Goal: Transaction & Acquisition: Purchase product/service

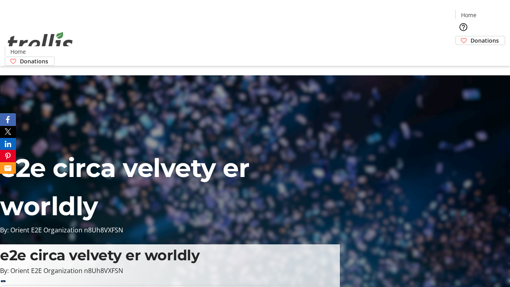
click at [470, 36] on span "Donations" at bounding box center [484, 40] width 28 height 8
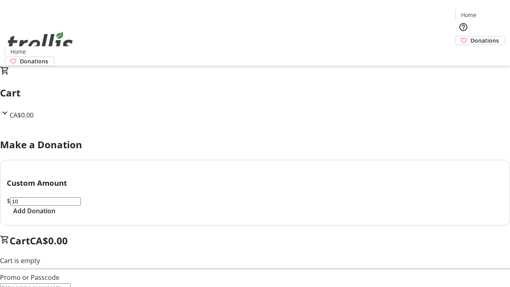
click at [55, 215] on span "Add Donation" at bounding box center [34, 211] width 42 height 10
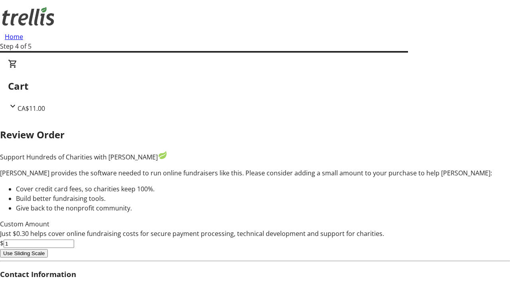
type input "0"
